Goal: Task Accomplishment & Management: Use online tool/utility

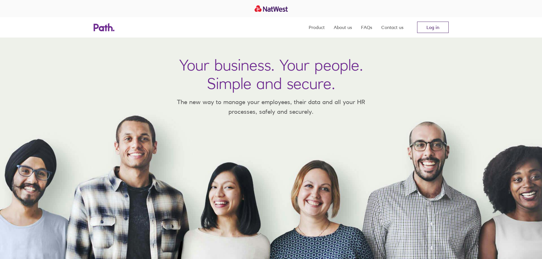
click at [436, 27] on link "Log in" at bounding box center [433, 27] width 32 height 11
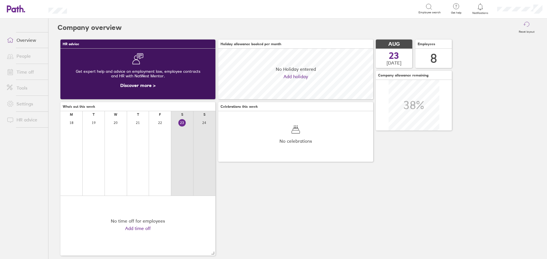
scroll to position [51, 155]
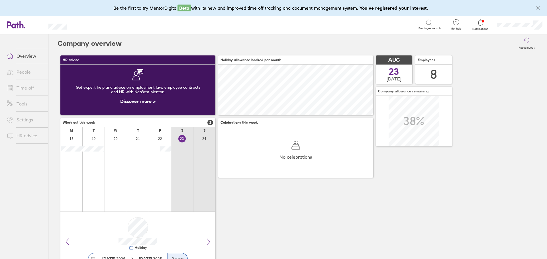
click at [480, 26] on icon at bounding box center [480, 22] width 5 height 7
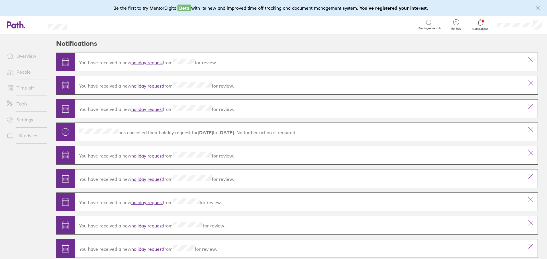
click at [145, 62] on link "holiday request" at bounding box center [147, 63] width 32 height 6
